Goal: Information Seeking & Learning: Learn about a topic

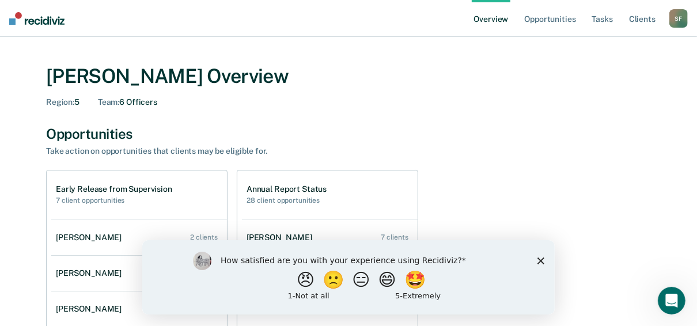
click at [500, 219] on div "Early Release from Supervision 7 client opportunities [PERSON_NAME] 2 clients […" at bounding box center [348, 286] width 605 height 232
click at [294, 280] on button "😠" at bounding box center [306, 279] width 27 height 23
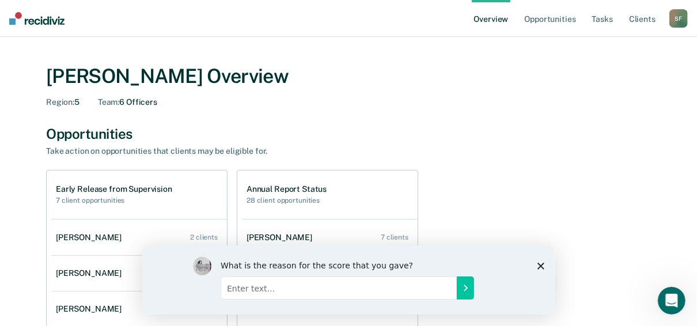
click at [484, 194] on div "Early Release from Supervision 7 client opportunities [PERSON_NAME] 2 clients […" at bounding box center [348, 286] width 605 height 232
click at [482, 180] on div "Early Release from Supervision 7 client opportunities [PERSON_NAME] 2 clients […" at bounding box center [348, 286] width 605 height 232
click at [327, 152] on div "Take action on opportunities that clients may be eligible for." at bounding box center [247, 151] width 403 height 10
click at [541, 264] on polygon "Close survey" at bounding box center [540, 265] width 7 height 7
